Goal: Find specific page/section: Find specific page/section

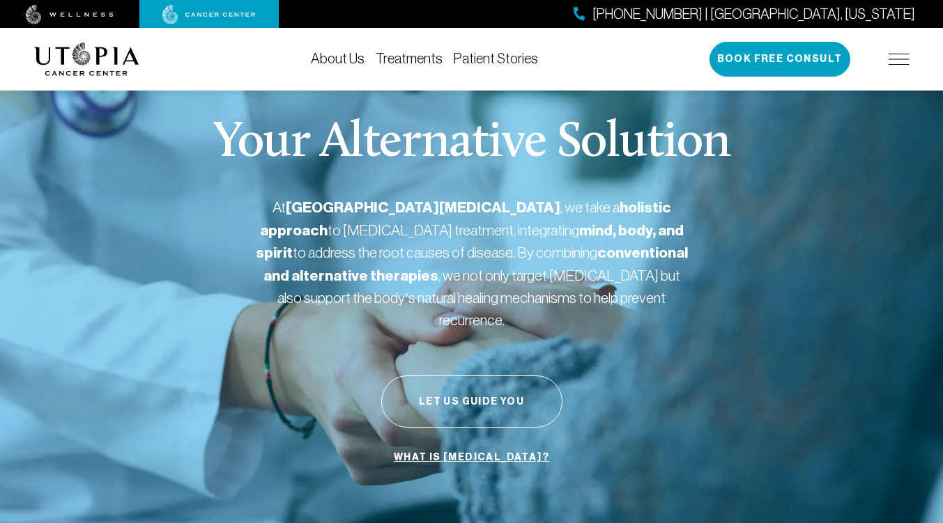
click at [897, 54] on img at bounding box center [899, 59] width 21 height 11
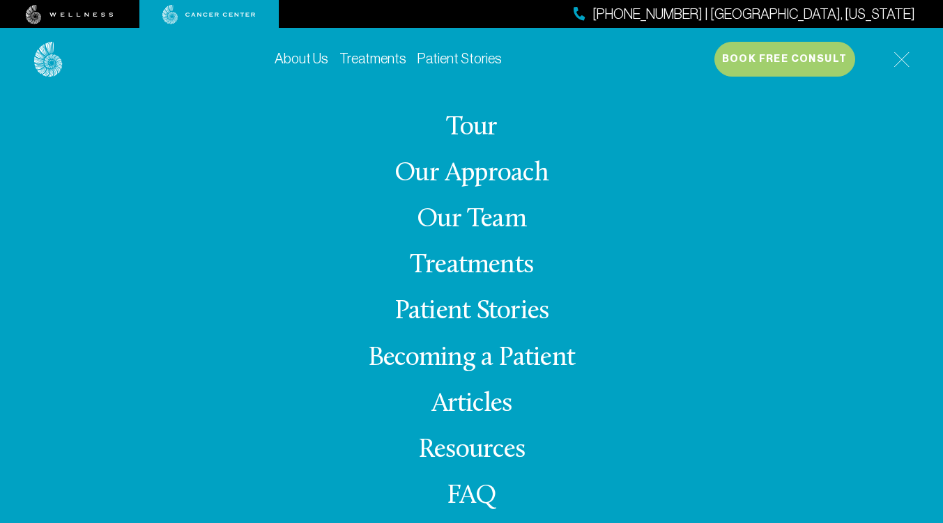
click at [455, 209] on link "Our Team" at bounding box center [471, 219] width 109 height 27
